Goal: Communication & Community: Answer question/provide support

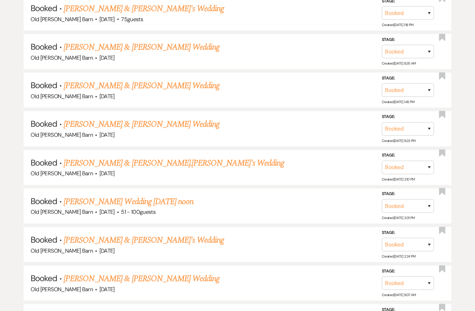
scroll to position [439, 0]
click at [189, 158] on link "[PERSON_NAME] & [PERSON_NAME].[PERSON_NAME]'s Wedding" at bounding box center [174, 163] width 220 height 13
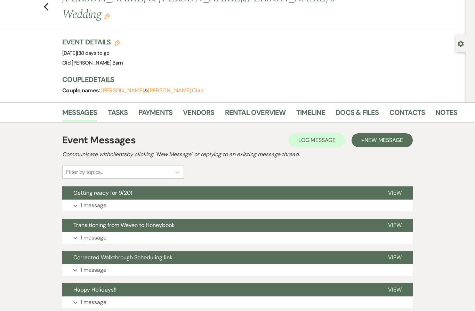
scroll to position [27, 0]
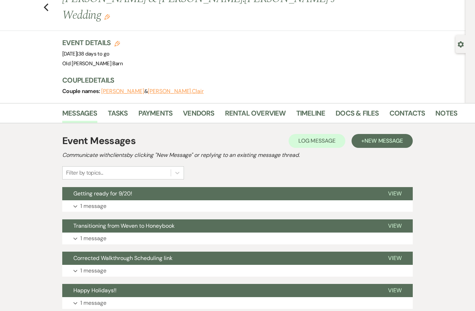
click at [352, 108] on link "Docs & Files" at bounding box center [356, 115] width 43 height 15
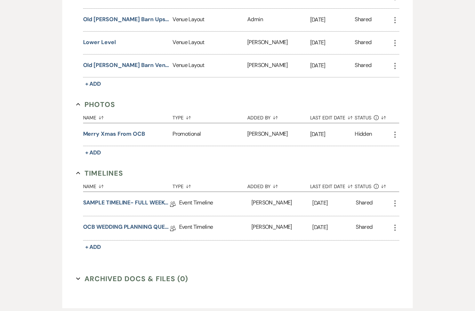
scroll to position [329, 0]
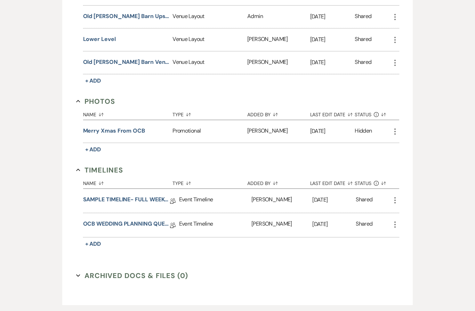
click at [156, 220] on link "OCB WEDDING PLANNING QUESTIONNAIRE" at bounding box center [126, 225] width 87 height 11
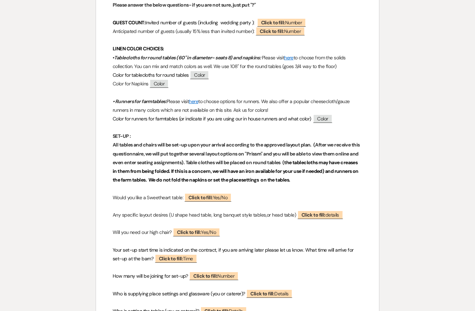
scroll to position [255, 0]
click at [305, 34] on span "Click to fill: Number" at bounding box center [279, 31] width 49 height 9
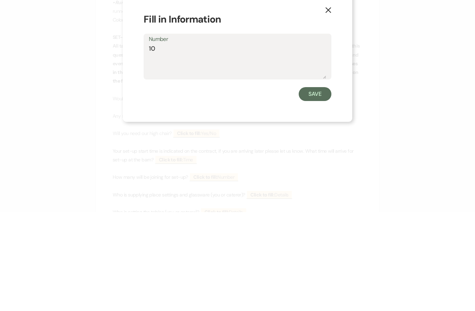
type textarea "104"
click at [318, 186] on button "Save" at bounding box center [315, 193] width 33 height 14
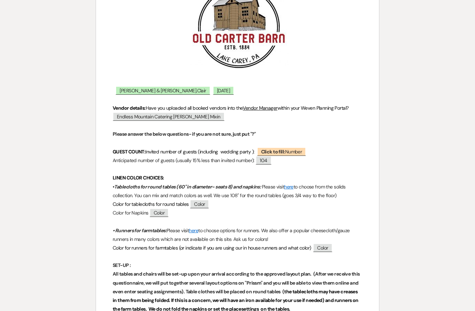
scroll to position [126, 0]
click at [203, 204] on span "Color" at bounding box center [199, 204] width 19 height 9
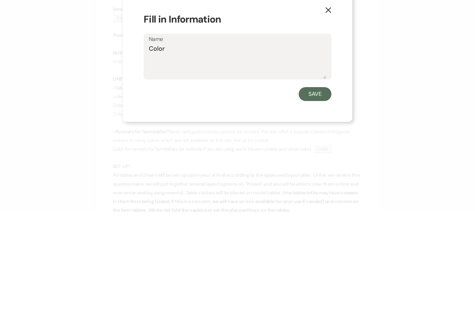
click at [239, 143] on textarea "Color" at bounding box center [237, 160] width 177 height 35
type textarea "C"
type textarea "Ivory"
click at [321, 186] on button "Save" at bounding box center [315, 193] width 33 height 14
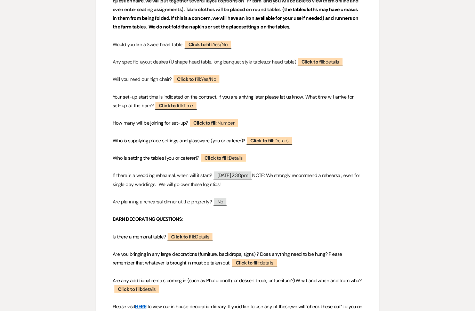
scroll to position [413, 0]
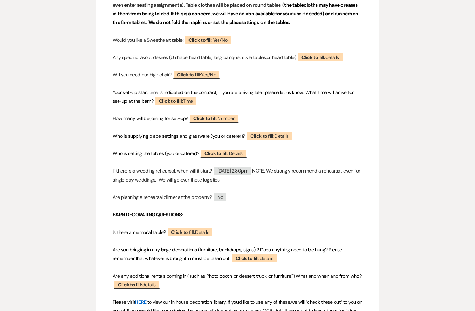
click at [226, 198] on span "No" at bounding box center [220, 197] width 14 height 9
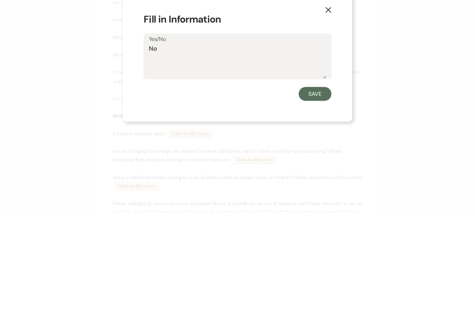
click at [325, 90] on button "X" at bounding box center [328, 108] width 48 height 37
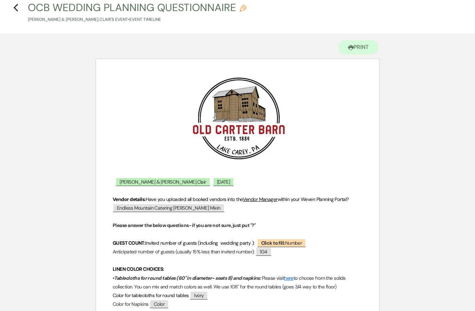
scroll to position [0, 0]
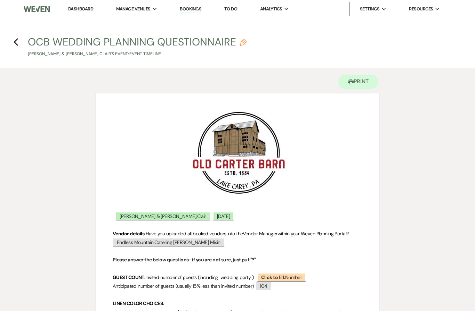
click at [17, 38] on icon "Previous" at bounding box center [15, 42] width 5 height 8
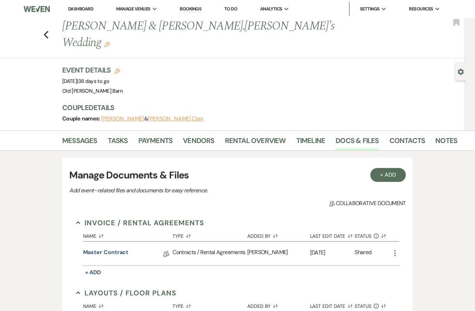
click at [47, 31] on icon "Previous" at bounding box center [45, 35] width 5 height 8
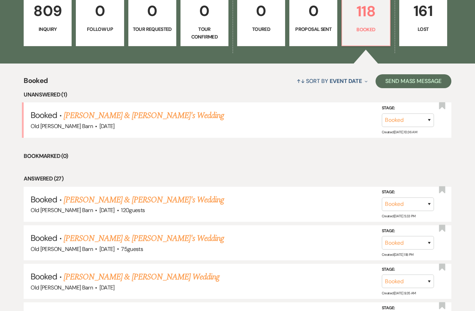
scroll to position [209, 0]
click at [104, 198] on link "[PERSON_NAME] & [PERSON_NAME]'s Wedding" at bounding box center [144, 200] width 161 height 13
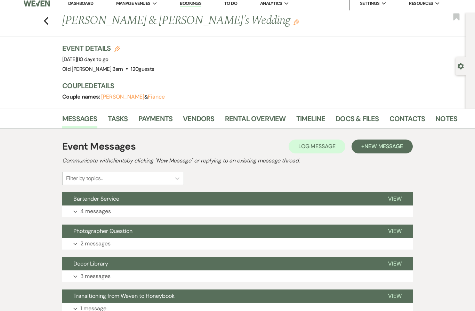
scroll to position [5, 0]
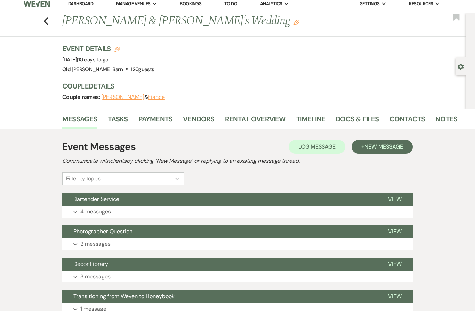
click at [393, 198] on span "View" at bounding box center [395, 199] width 14 height 7
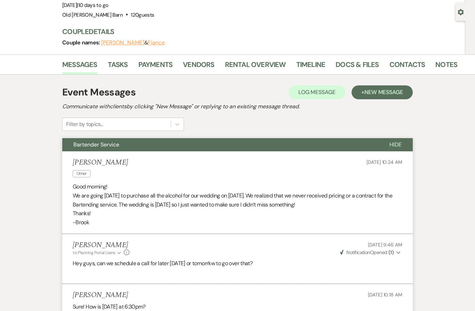
scroll to position [0, 0]
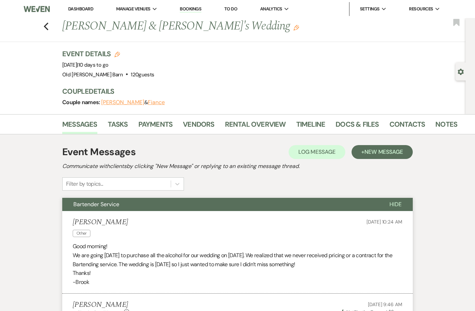
click at [386, 149] on span "New Message" at bounding box center [383, 151] width 39 height 7
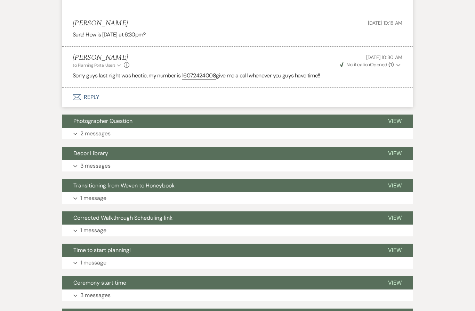
scroll to position [591, 0]
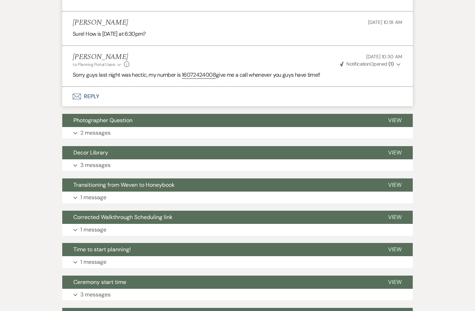
click at [396, 246] on span "View" at bounding box center [395, 249] width 14 height 7
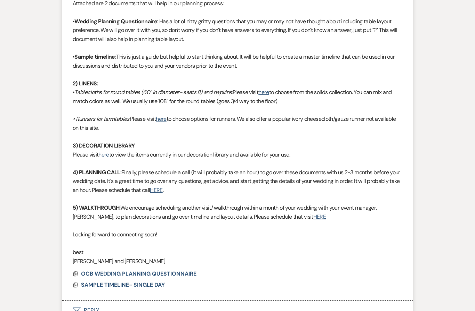
scroll to position [989, 0]
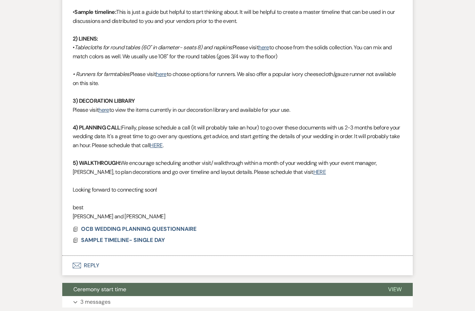
click at [127, 226] on span "OCB WEDDING PLANNING QUESTIONNAIRE" at bounding box center [138, 230] width 115 height 8
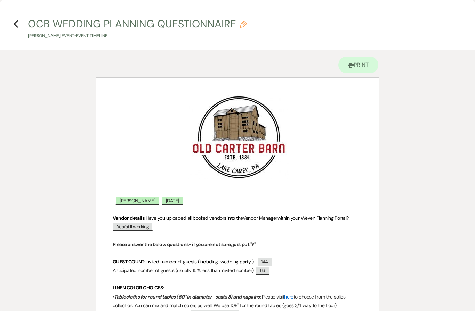
click at [17, 25] on icon "Previous" at bounding box center [15, 24] width 5 height 8
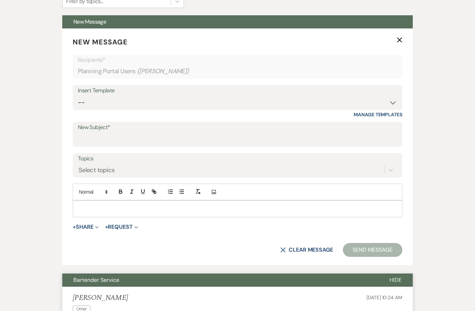
scroll to position [194, 0]
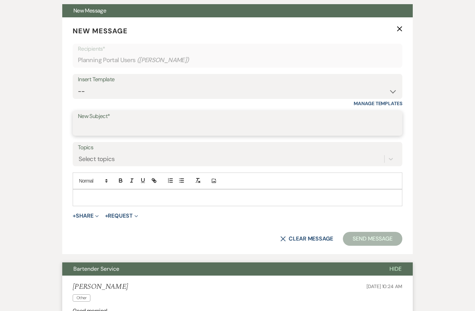
click at [315, 130] on input "New Subject*" at bounding box center [237, 129] width 319 height 14
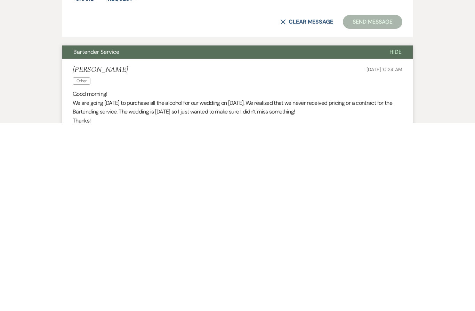
scroll to position [225, 0]
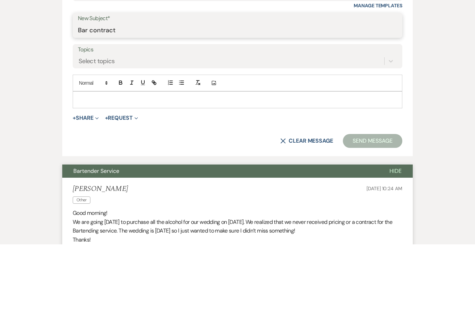
type input "Bar contract"
click at [286, 158] on div at bounding box center [237, 166] width 329 height 16
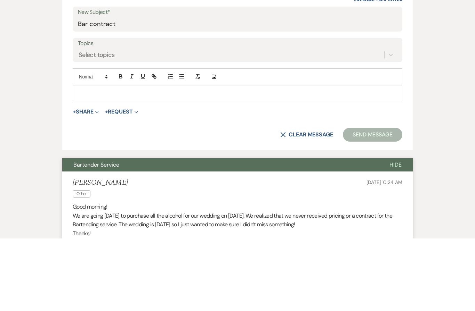
click at [88, 182] on button "+ Share Expand" at bounding box center [86, 185] width 26 height 6
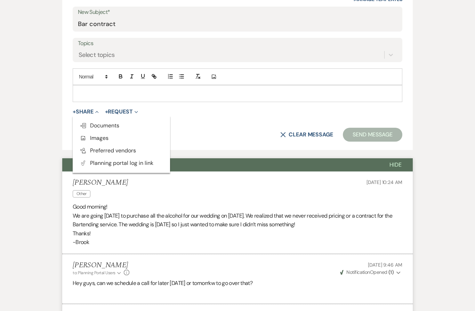
click at [95, 126] on span "Doc Upload Documents" at bounding box center [100, 125] width 40 height 7
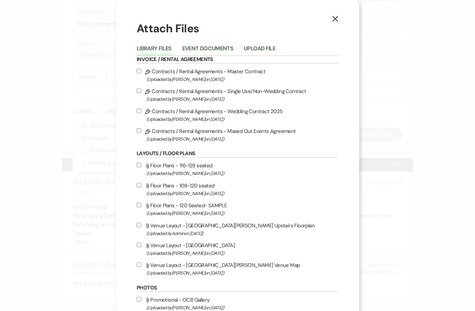
click at [144, 131] on label "Pencil Contracts / Rental Agreements - Maxed Out Events Agreement (Uploaded by …" at bounding box center [238, 135] width 202 height 16
click at [141, 131] on input "Pencil Contracts / Rental Agreements - Maxed Out Events Agreement (Uploaded by …" at bounding box center [139, 131] width 5 height 5
checkbox input "true"
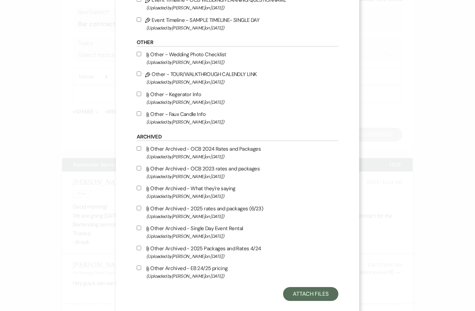
scroll to position [509, 0]
click at [313, 301] on button "Attach Files" at bounding box center [310, 294] width 55 height 14
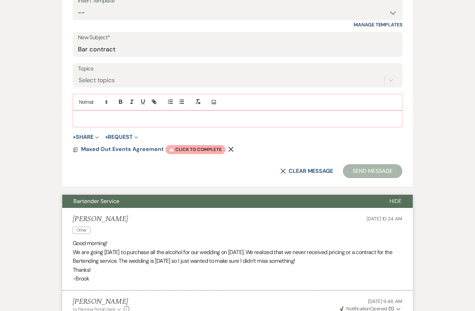
scroll to position [268, 0]
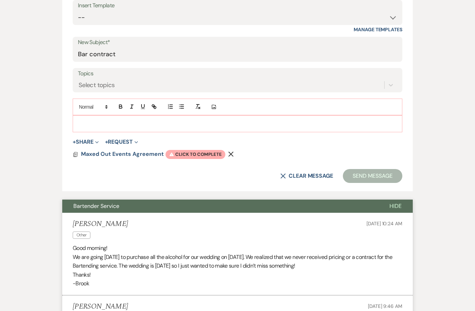
click at [265, 122] on p at bounding box center [237, 124] width 318 height 8
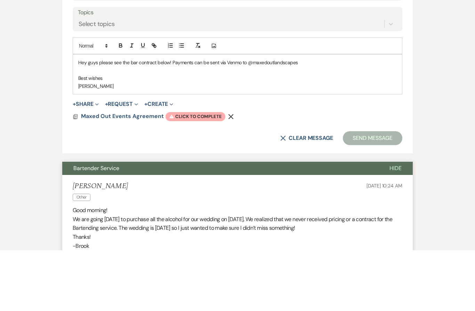
click at [199, 173] on span "Warning Click to complete" at bounding box center [195, 177] width 60 height 9
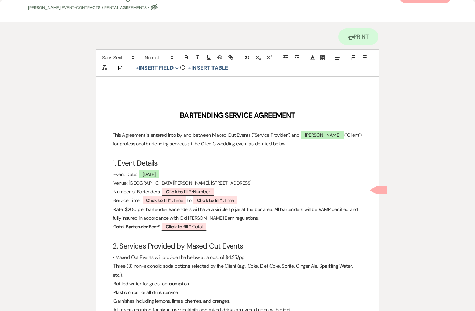
scroll to position [30, 0]
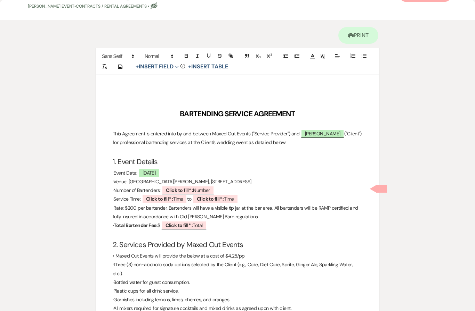
click at [202, 187] on span "Click to fill* : Number" at bounding box center [188, 190] width 52 height 9
select select "owner"
select select "Number"
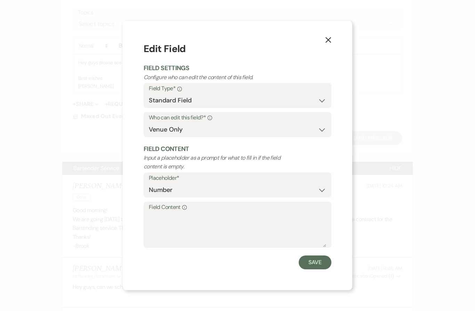
scroll to position [329, 0]
click at [230, 221] on textarea "Field Content Info" at bounding box center [237, 230] width 177 height 35
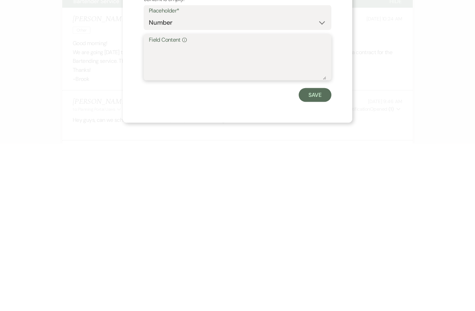
type textarea "2"
click at [321, 256] on button "Save" at bounding box center [315, 263] width 33 height 14
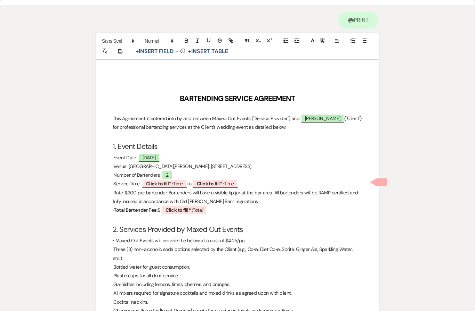
scroll to position [45, 0]
click at [180, 180] on span "Click to fill* : Time" at bounding box center [165, 183] width 46 height 9
select select "owner"
select select "Time"
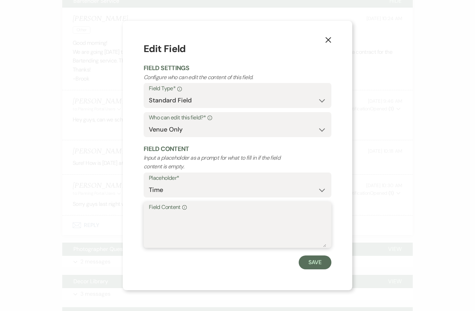
click at [234, 215] on textarea "Field Content Info" at bounding box center [237, 230] width 177 height 35
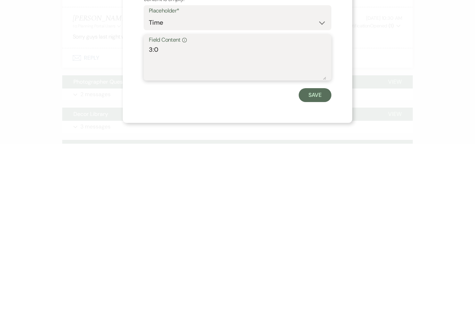
type textarea "3:00"
click at [319, 256] on button "Save" at bounding box center [315, 263] width 33 height 14
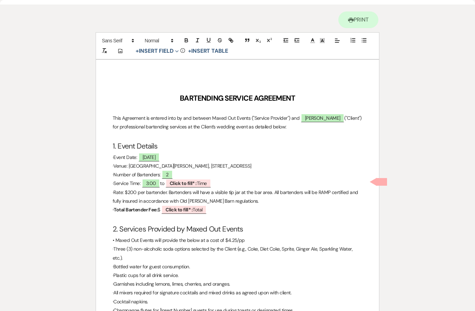
click at [204, 180] on span "Click to fill* : Time" at bounding box center [188, 183] width 46 height 9
select select "owner"
select select "Time"
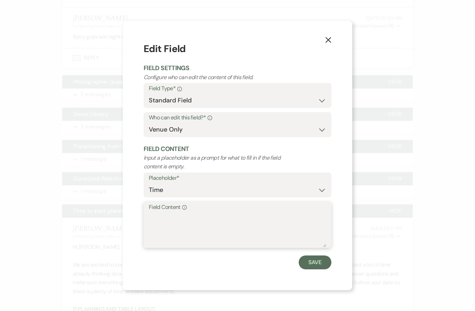
click at [221, 216] on textarea "Field Content Info" at bounding box center [237, 230] width 177 height 35
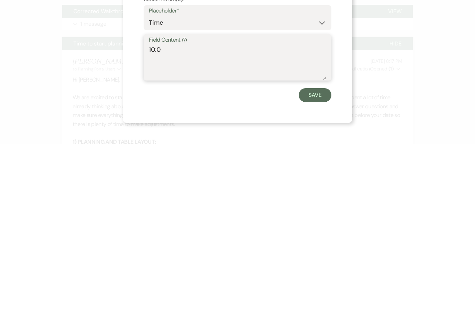
type textarea "10:00"
click at [323, 256] on button "Save" at bounding box center [315, 263] width 33 height 14
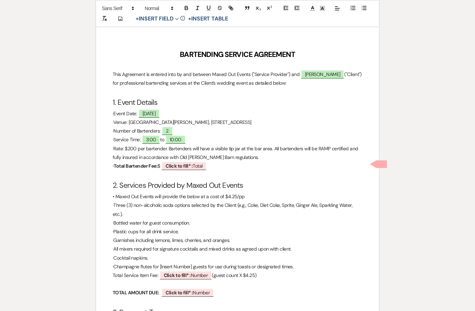
scroll to position [94, 0]
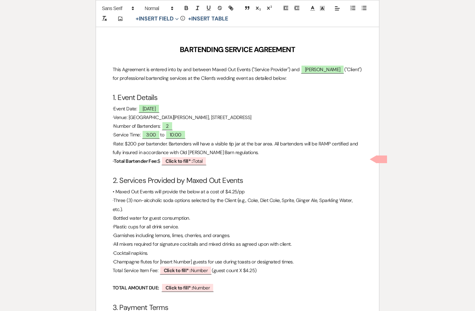
click at [193, 158] on b "Click to fill* :" at bounding box center [178, 161] width 27 height 6
select select "owner"
select select "Total"
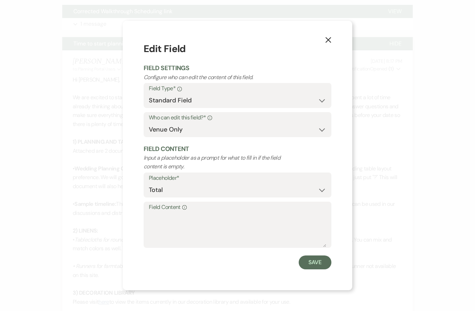
click at [237, 211] on label "Field Content Info" at bounding box center [237, 208] width 177 height 10
click at [237, 213] on textarea "Field Content Info" at bounding box center [237, 230] width 177 height 35
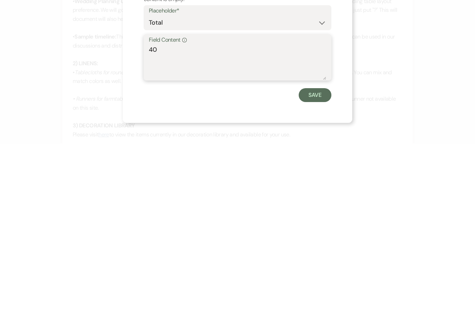
type textarea "400"
click at [326, 256] on button "Save" at bounding box center [315, 263] width 33 height 14
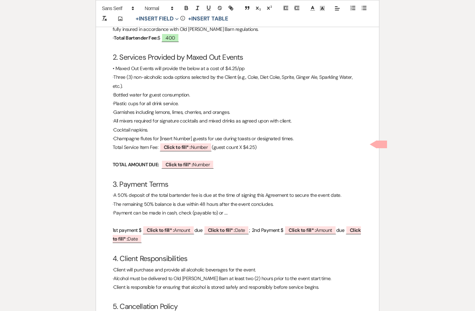
scroll to position [218, 0]
click at [190, 144] on b "Click to fill* :" at bounding box center [177, 147] width 27 height 6
select select "owner"
select select "Number"
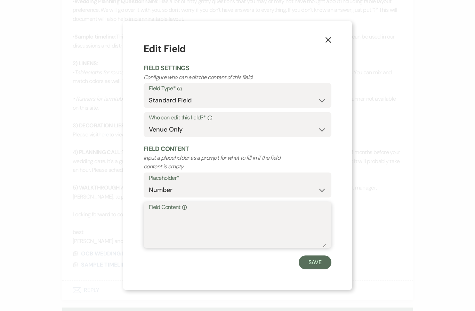
click at [237, 217] on textarea "Field Content Info" at bounding box center [237, 230] width 177 height 35
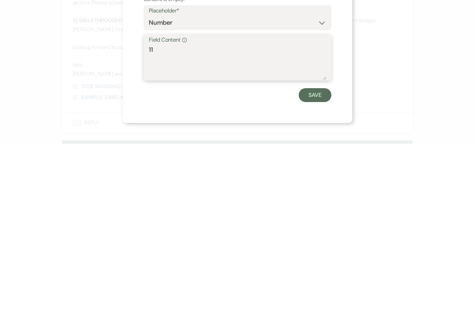
type textarea "116"
click at [319, 256] on button "Save" at bounding box center [315, 263] width 33 height 14
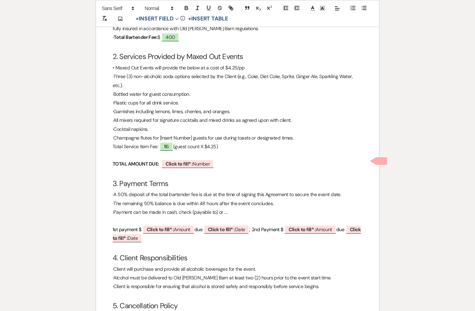
click at [200, 163] on span "Click to fill* : Number" at bounding box center [187, 164] width 52 height 9
select select "owner"
select select "Number"
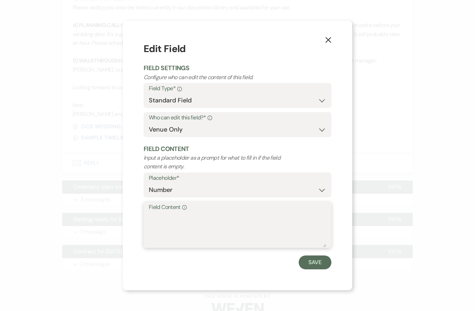
click at [240, 221] on textarea "Field Content Info" at bounding box center [237, 230] width 177 height 35
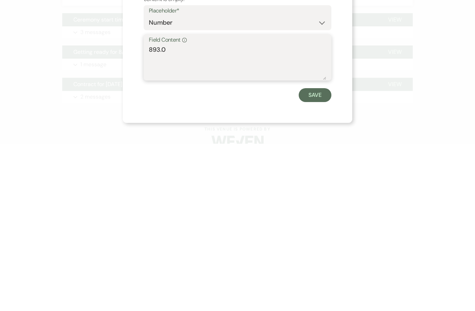
type textarea "893.00"
click at [320, 256] on button "Save" at bounding box center [315, 263] width 33 height 14
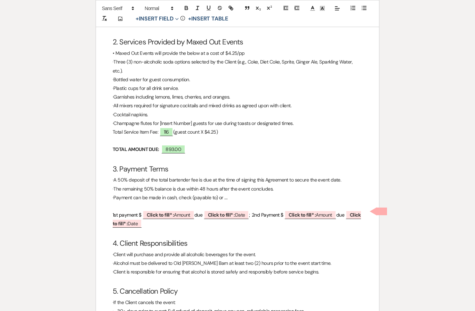
scroll to position [235, 0]
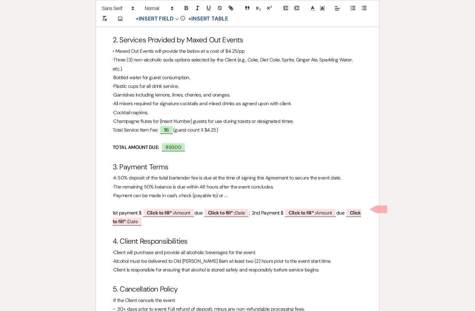
click at [182, 209] on span "Click to fill* : Amount" at bounding box center [168, 213] width 52 height 9
select select "owner"
select select "Amount"
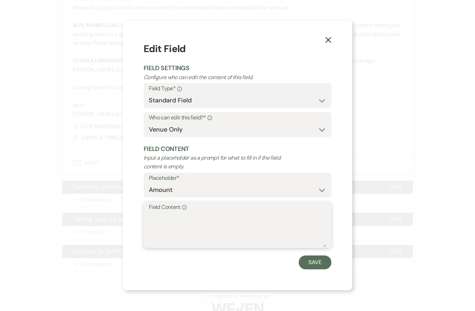
click at [221, 217] on textarea "Field Content Info" at bounding box center [237, 230] width 177 height 35
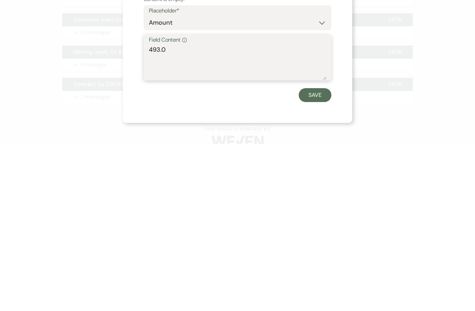
type textarea "493.00"
click at [315, 256] on button "Save" at bounding box center [315, 263] width 33 height 14
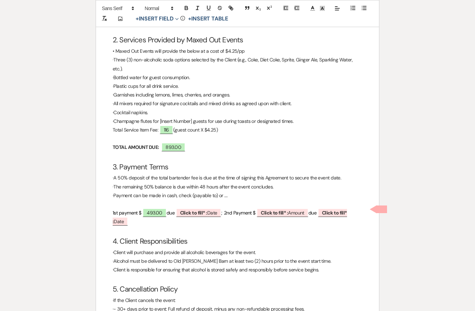
click at [213, 209] on span "Click to fill* : Date" at bounding box center [199, 213] width 46 height 9
select select "owner"
select select "Date"
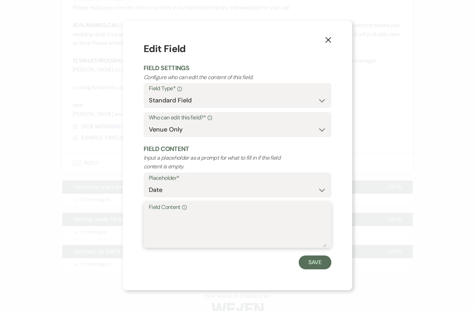
click at [244, 226] on textarea "Field Content Info" at bounding box center [237, 230] width 177 height 35
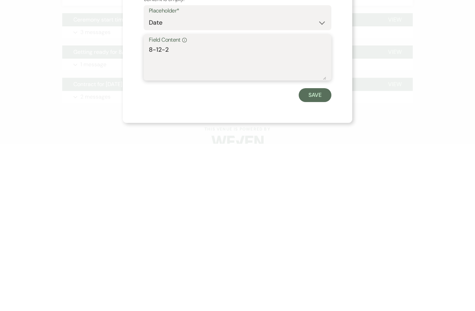
type textarea "[DATE]"
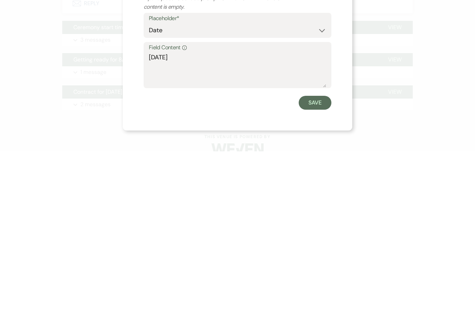
click at [319, 256] on button "Save" at bounding box center [315, 263] width 33 height 14
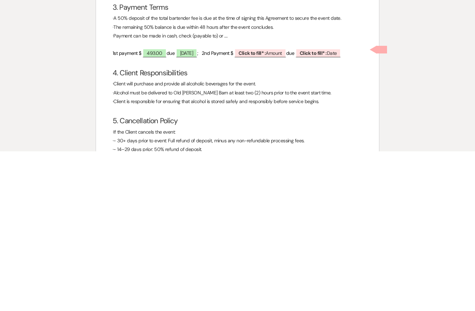
scroll to position [1098, 0]
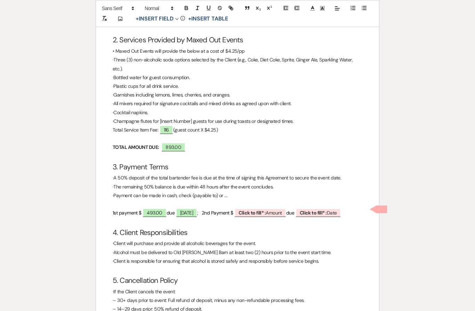
click at [283, 209] on span "Click to fill* : Amount" at bounding box center [260, 213] width 52 height 9
select select "owner"
select select "Amount"
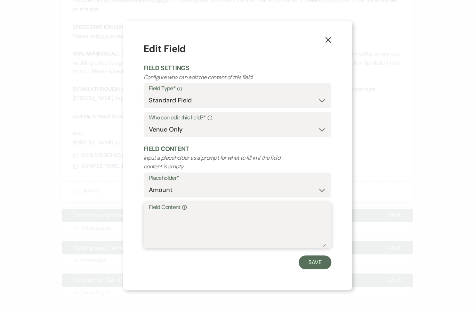
click at [260, 242] on textarea "Field Content Info" at bounding box center [237, 230] width 177 height 35
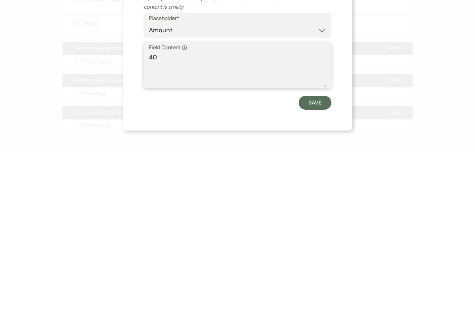
type textarea "400"
click at [316, 256] on button "Save" at bounding box center [315, 263] width 33 height 14
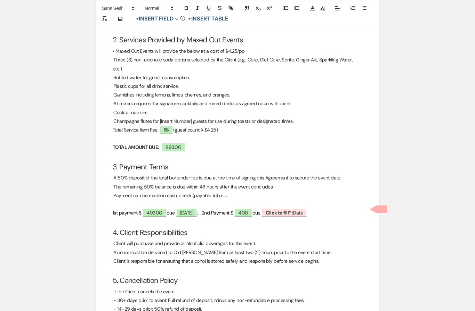
click at [305, 211] on span "Click to fill* : Date" at bounding box center [284, 213] width 46 height 9
select select "owner"
select select "Date"
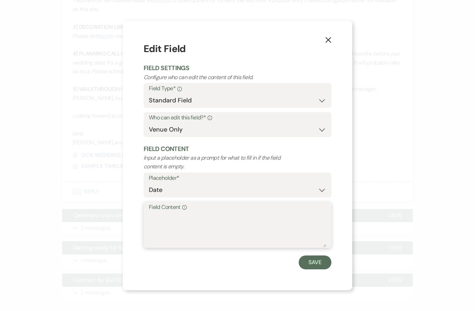
click at [174, 238] on textarea "Field Content Info" at bounding box center [237, 230] width 177 height 35
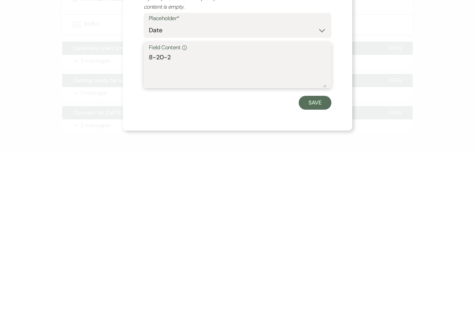
type textarea "[DATE]"
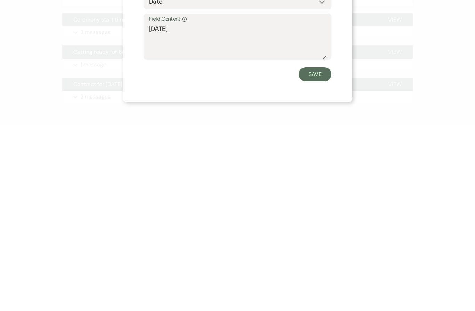
click at [317, 256] on button "Save" at bounding box center [315, 263] width 33 height 14
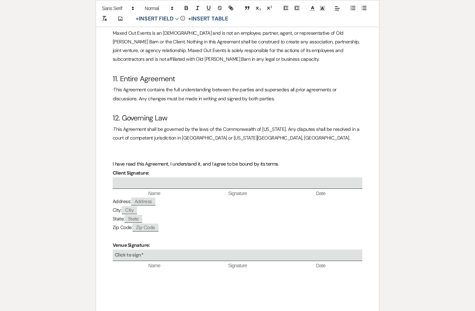
scroll to position [756, 0]
click at [147, 250] on div "Click to sign*" at bounding box center [238, 255] width 250 height 11
select select "owner"
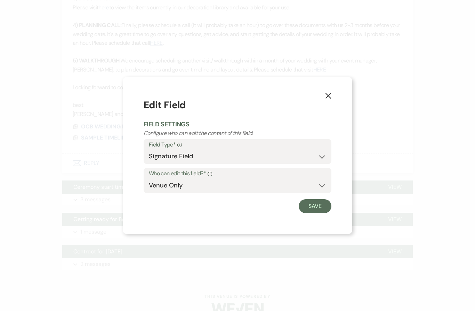
click at [315, 208] on button "Save" at bounding box center [315, 206] width 33 height 14
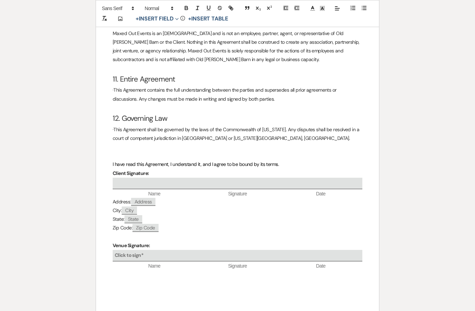
scroll to position [27, 0]
click at [254, 250] on div "Click to sign*" at bounding box center [238, 255] width 250 height 11
select select "owner"
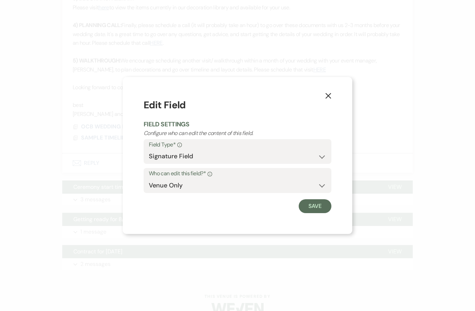
click at [318, 202] on button "Save" at bounding box center [315, 206] width 33 height 14
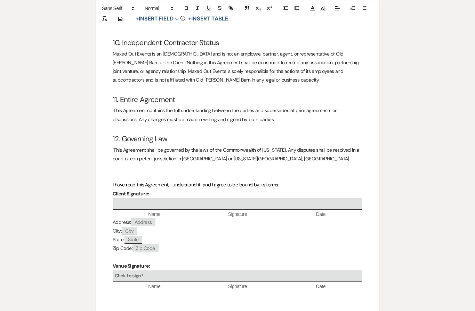
scroll to position [732, 0]
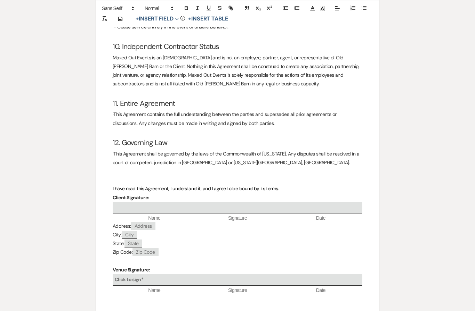
click at [242, 202] on div at bounding box center [238, 207] width 250 height 11
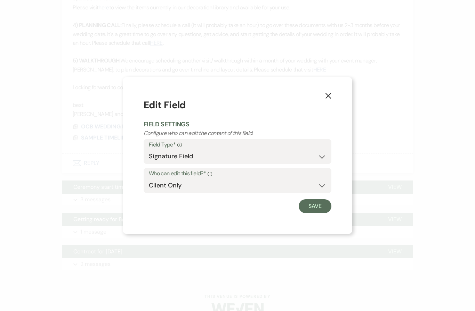
click at [315, 205] on button "Save" at bounding box center [315, 206] width 33 height 14
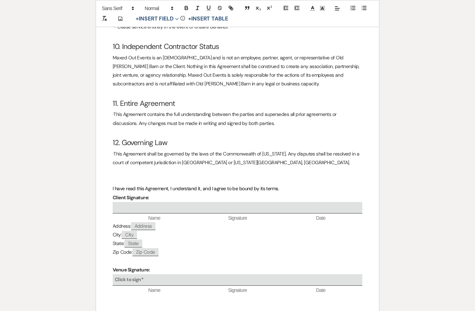
scroll to position [737, 0]
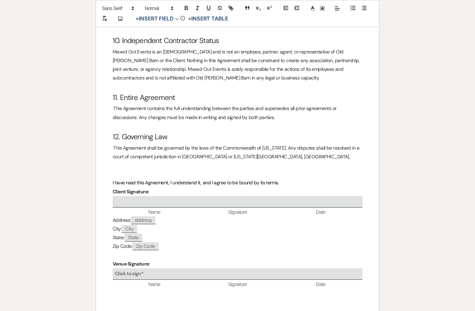
click at [126, 269] on div "Click to sign*" at bounding box center [238, 274] width 250 height 11
select select "owner"
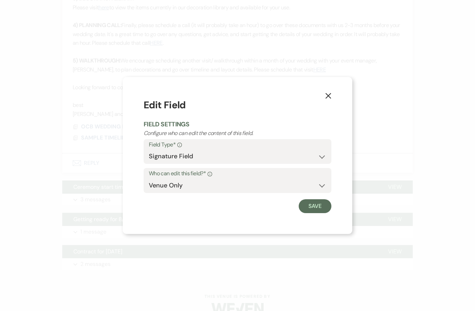
click at [318, 206] on button "Save" at bounding box center [315, 206] width 33 height 14
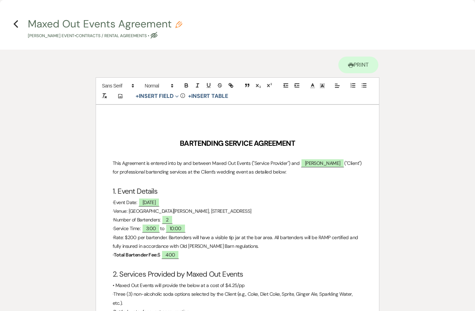
scroll to position [0, 0]
click at [18, 22] on icon "Previous" at bounding box center [15, 24] width 5 height 8
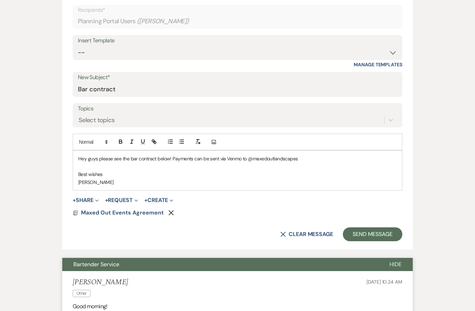
scroll to position [232, 0]
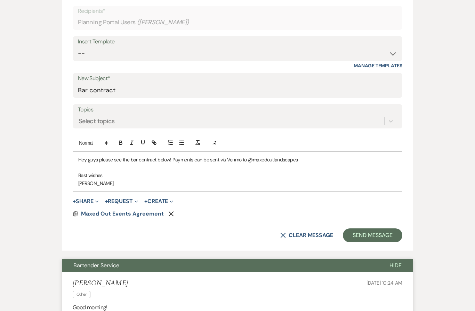
click at [315, 158] on p "Hey guys please see the bar contract below! Payments can be sent via Venmo to @…" at bounding box center [237, 160] width 318 height 8
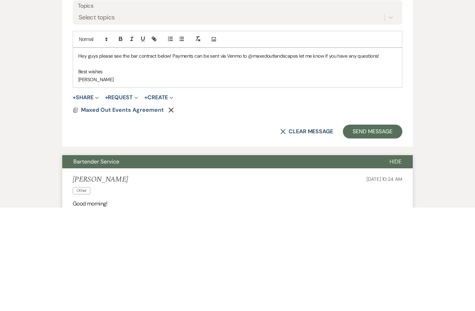
click at [373, 229] on button "Send Message" at bounding box center [372, 236] width 59 height 14
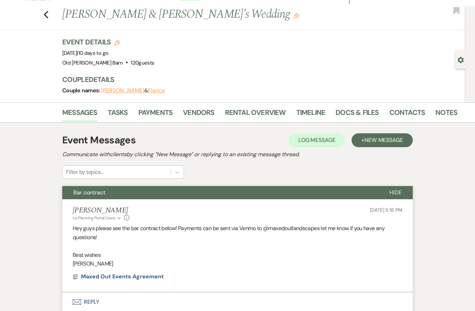
scroll to position [0, 0]
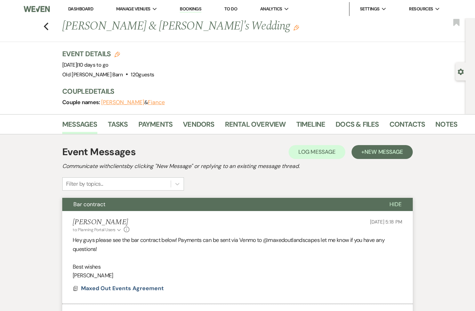
click at [50, 35] on div "Previous [PERSON_NAME] & [PERSON_NAME]'s Wedding Edit Bookmark" at bounding box center [231, 30] width 469 height 24
click at [52, 32] on div "Previous [PERSON_NAME] & [PERSON_NAME]'s Wedding Edit Bookmark" at bounding box center [231, 30] width 469 height 24
